Goal: Transaction & Acquisition: Obtain resource

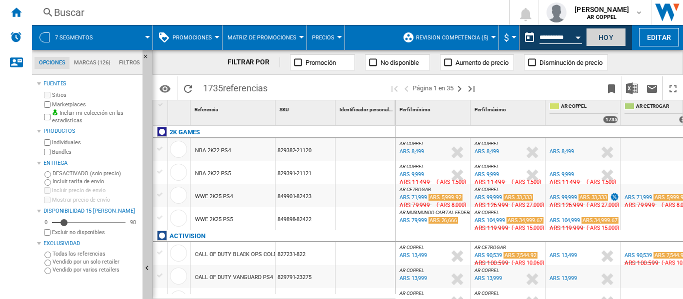
drag, startPoint x: 600, startPoint y: 25, endPoint x: 597, endPoint y: 39, distance: 14.8
click at [597, 36] on div "Hoy" at bounding box center [607, 37] width 46 height 25
drag, startPoint x: 611, startPoint y: 33, endPoint x: 371, endPoint y: 262, distance: 330.9
click at [610, 33] on button "Hoy" at bounding box center [606, 37] width 40 height 18
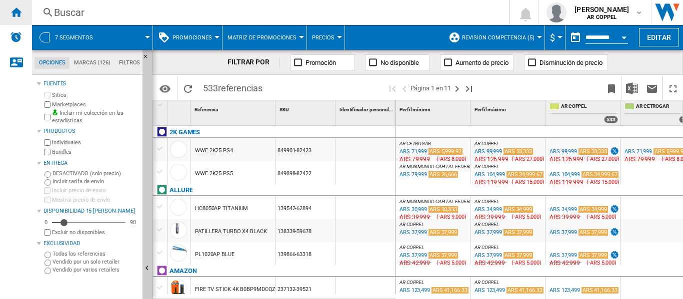
click at [18, 13] on ng-md-icon "Inicio" at bounding box center [16, 12] width 12 height 12
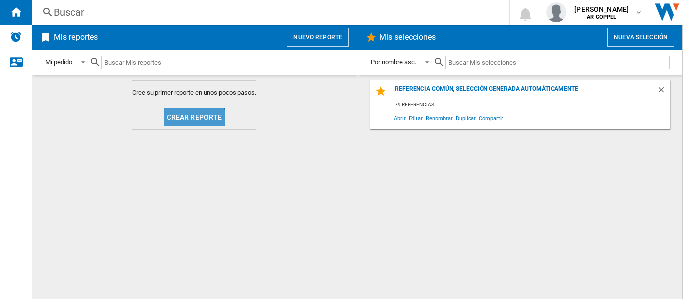
click at [191, 119] on button "Crear reporte" at bounding box center [194, 117] width 61 height 18
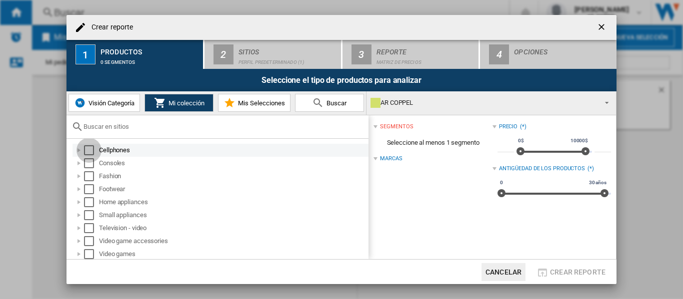
click at [87, 149] on div "Select" at bounding box center [89, 150] width 10 height 10
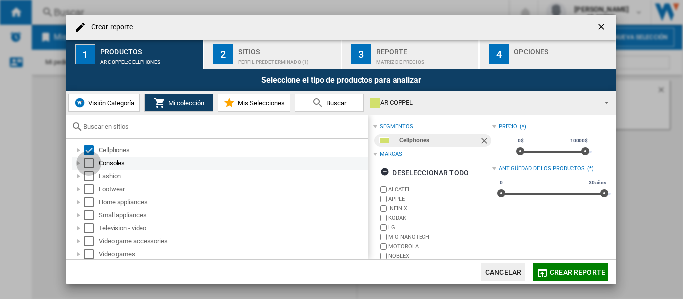
click at [89, 163] on div "Select" at bounding box center [89, 163] width 10 height 10
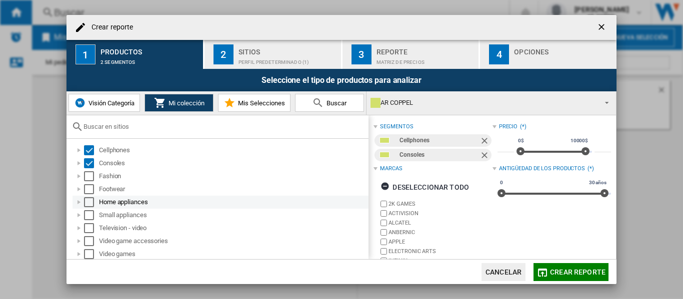
click at [88, 201] on div "Select" at bounding box center [89, 202] width 10 height 10
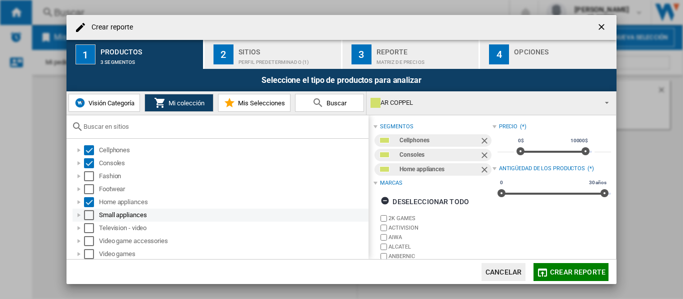
click at [86, 216] on div "Select" at bounding box center [89, 215] width 10 height 10
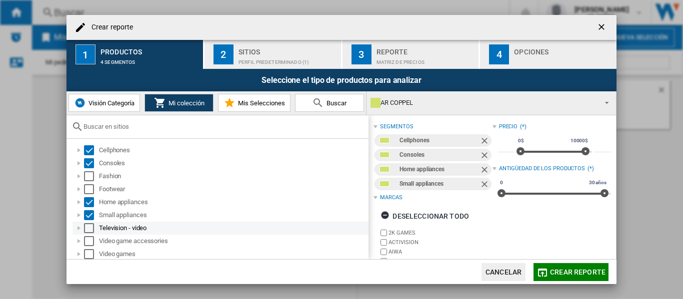
click at [86, 228] on div "Select" at bounding box center [89, 228] width 10 height 10
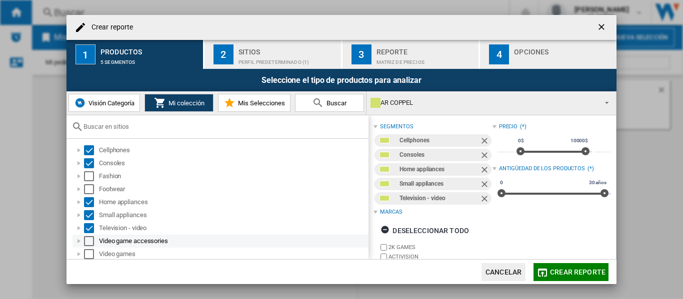
click at [86, 243] on div "Select" at bounding box center [89, 241] width 10 height 10
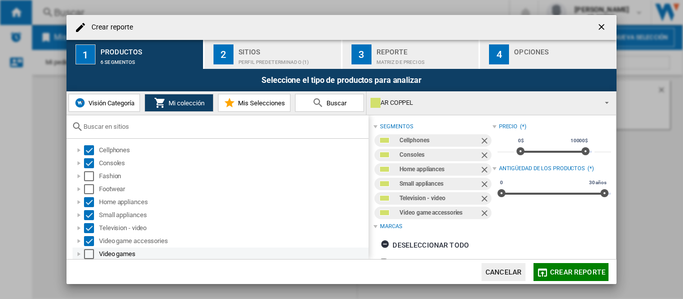
click at [85, 250] on div "Select" at bounding box center [89, 254] width 10 height 10
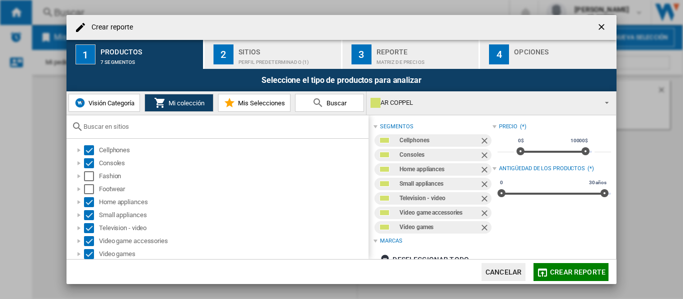
click at [251, 54] on div "Perfil predeterminado (1)" at bounding box center [287, 59] width 98 height 10
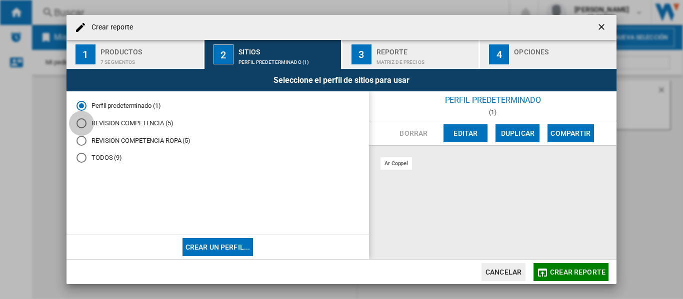
click at [81, 123] on div "REVISION COMPETENCIA (5)" at bounding box center [81, 123] width 10 height 10
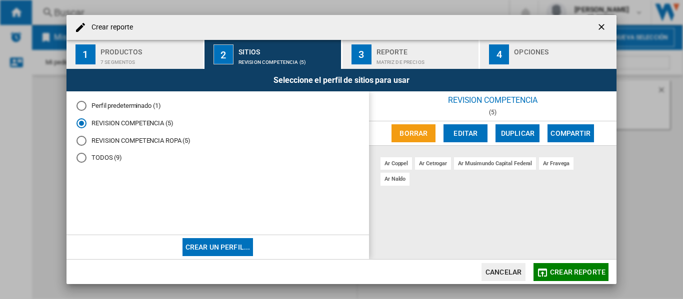
click at [399, 56] on div "Matriz de precios" at bounding box center [425, 59] width 98 height 10
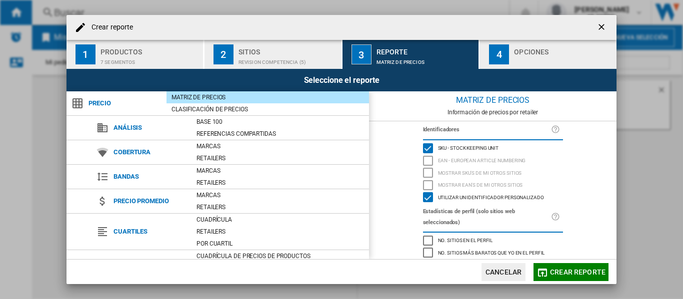
click at [553, 53] on div "Opciones" at bounding box center [563, 49] width 98 height 10
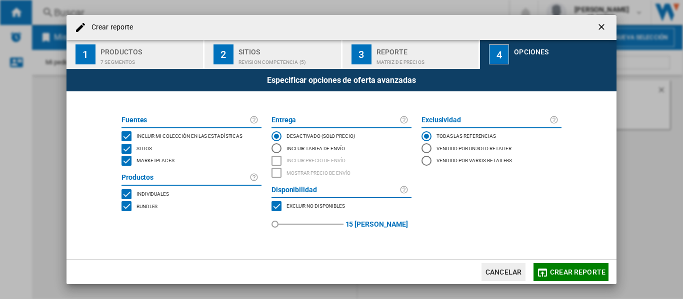
click at [126, 162] on div "MARKETPLACES" at bounding box center [126, 161] width 10 height 10
click at [550, 272] on button "Crear reporte" at bounding box center [570, 272] width 75 height 18
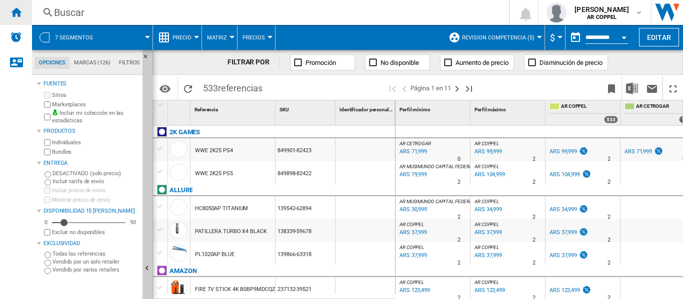
click at [16, 11] on ng-md-icon "Inicio" at bounding box center [16, 12] width 12 height 12
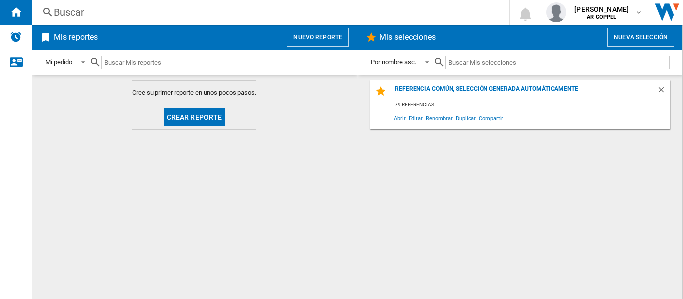
click at [192, 114] on button "Crear reporte" at bounding box center [194, 117] width 61 height 18
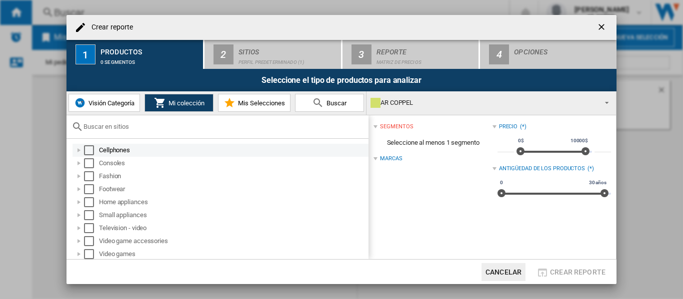
click at [88, 150] on div "Select" at bounding box center [89, 150] width 10 height 10
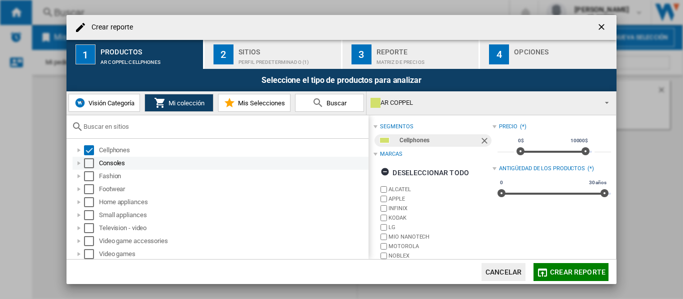
click at [89, 162] on div "Select" at bounding box center [89, 163] width 10 height 10
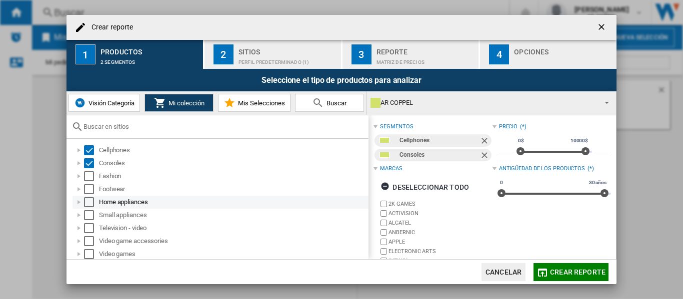
click at [88, 200] on div "Select" at bounding box center [89, 202] width 10 height 10
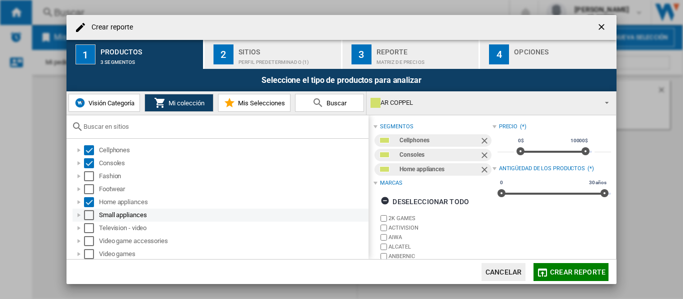
click at [86, 214] on div "Select" at bounding box center [89, 215] width 10 height 10
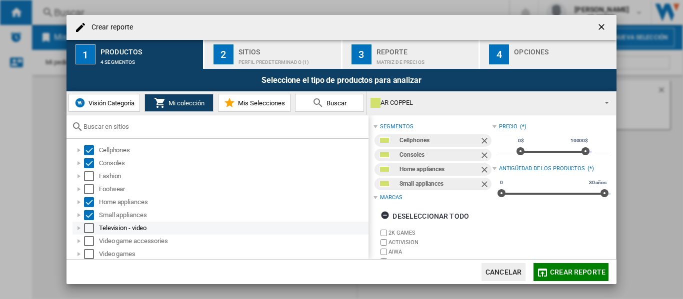
click at [87, 229] on div "Select" at bounding box center [89, 228] width 10 height 10
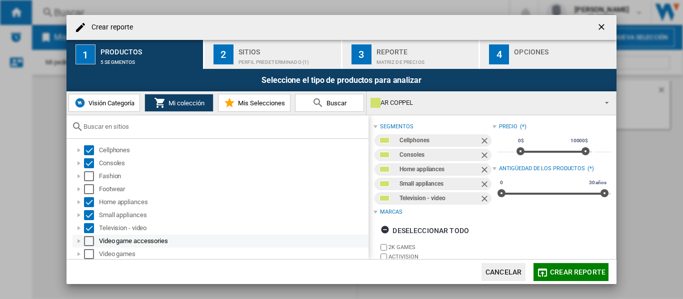
click at [86, 242] on div "Select" at bounding box center [89, 241] width 10 height 10
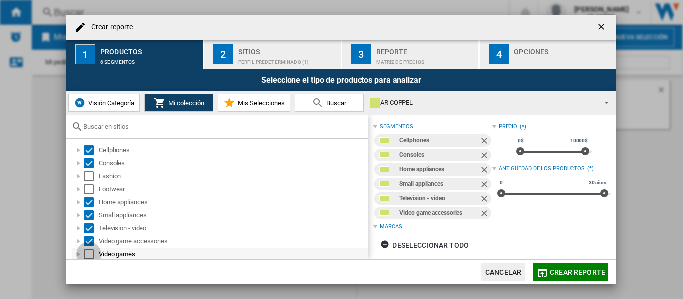
click at [86, 253] on div "Select" at bounding box center [89, 254] width 10 height 10
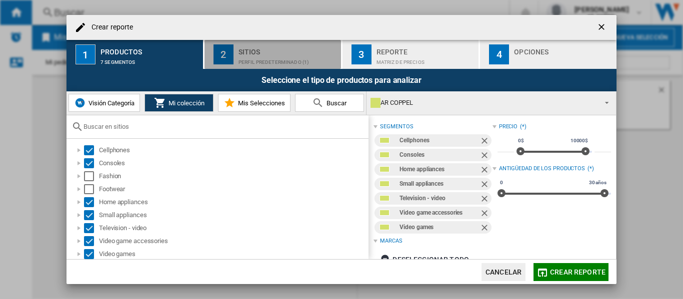
click at [252, 49] on div "Sitios" at bounding box center [287, 49] width 98 height 10
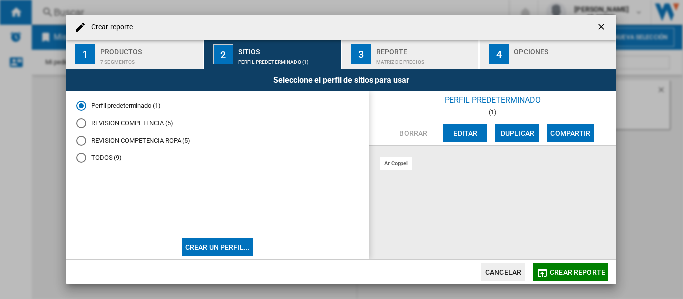
click at [80, 121] on div "REVISION COMPETENCIA (5)" at bounding box center [81, 123] width 10 height 10
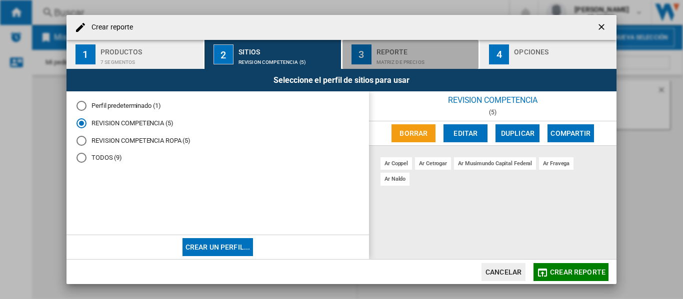
drag, startPoint x: 388, startPoint y: 51, endPoint x: 387, endPoint y: 65, distance: 14.0
click at [388, 53] on div "Reporte" at bounding box center [425, 49] width 98 height 10
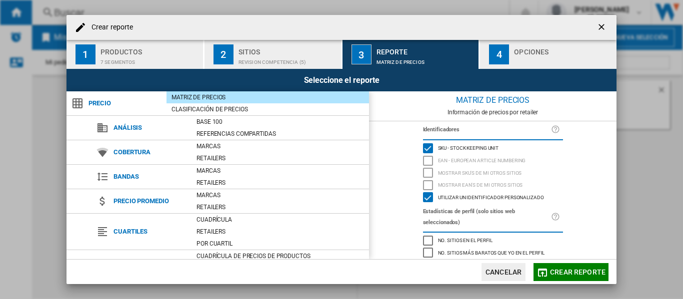
click at [525, 53] on div "Opciones" at bounding box center [563, 49] width 98 height 10
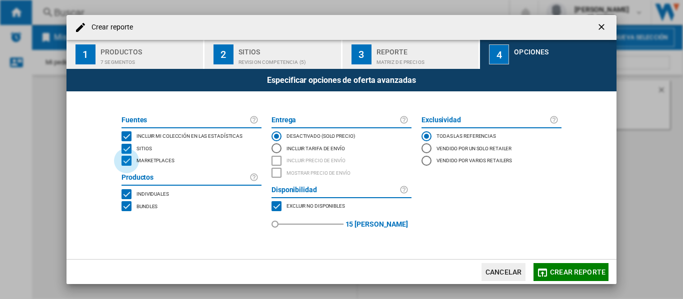
click at [127, 160] on div "MARKETPLACES" at bounding box center [126, 161] width 10 height 10
click at [560, 273] on span "Crear reporte" at bounding box center [577, 272] width 55 height 8
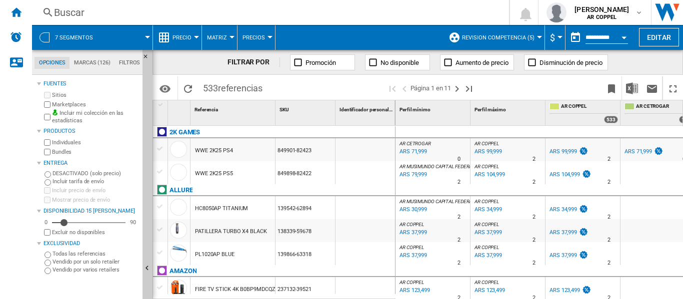
click at [197, 37] on div at bounding box center [196, 37] width 5 height 2
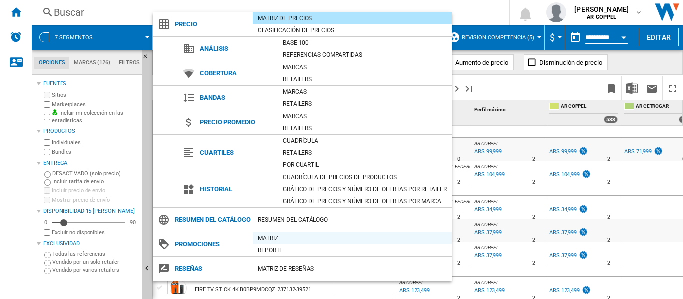
click at [276, 243] on div "Matriz" at bounding box center [352, 238] width 199 height 10
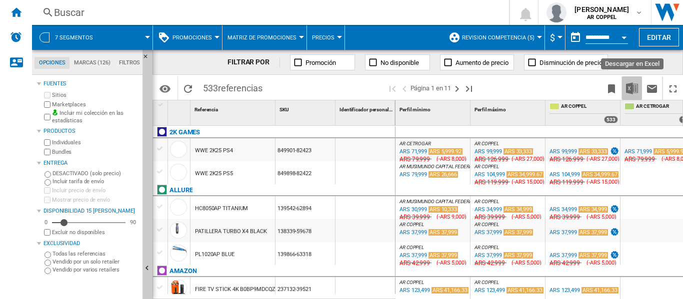
click at [632, 92] on img "Descargar en Excel" at bounding box center [632, 88] width 12 height 12
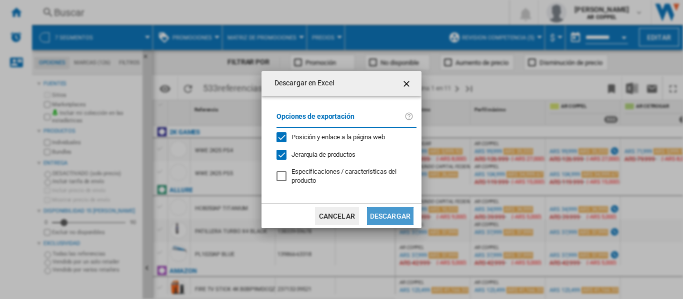
click at [394, 215] on button "Descargar" at bounding box center [390, 216] width 46 height 18
